Goal: Information Seeking & Learning: Understand process/instructions

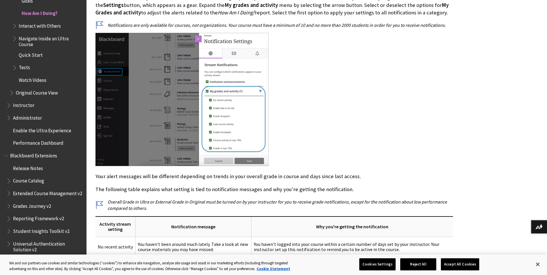
scroll to position [2162, 0]
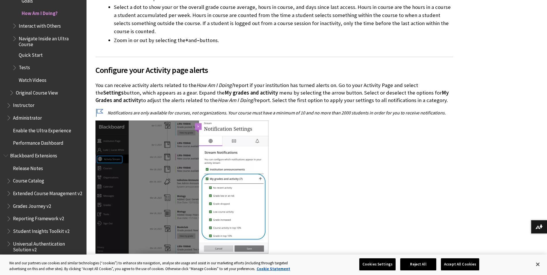
click at [21, 42] on span "Navigate Inside an Ultra Course" at bounding box center [51, 41] width 64 height 14
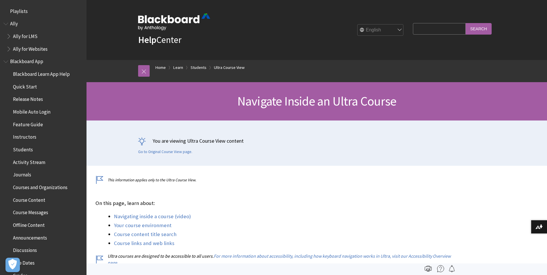
click at [16, 12] on span "Playlists" at bounding box center [19, 10] width 18 height 8
